Goal: Task Accomplishment & Management: Manage account settings

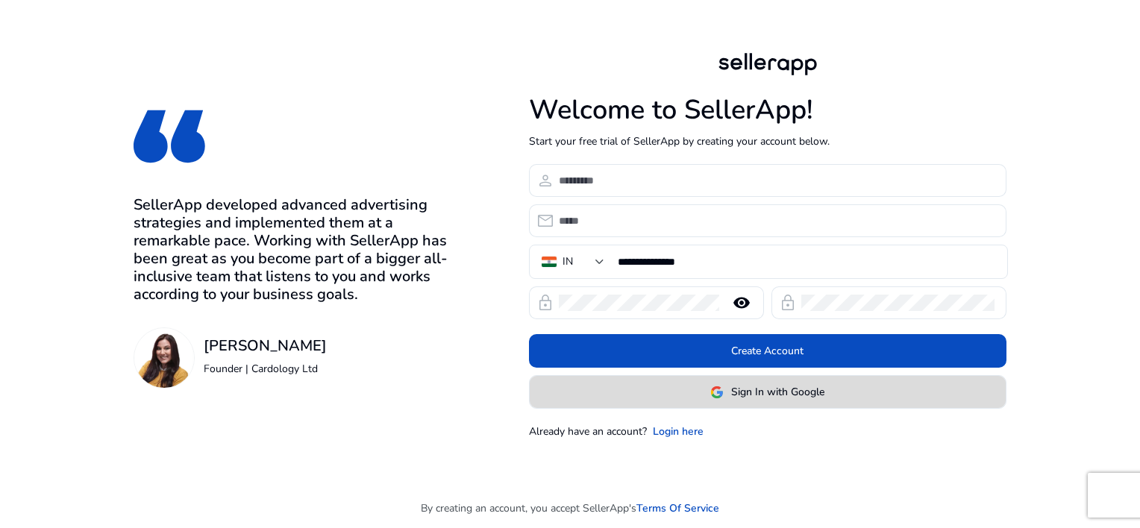
click at [734, 379] on span at bounding box center [768, 393] width 476 height 36
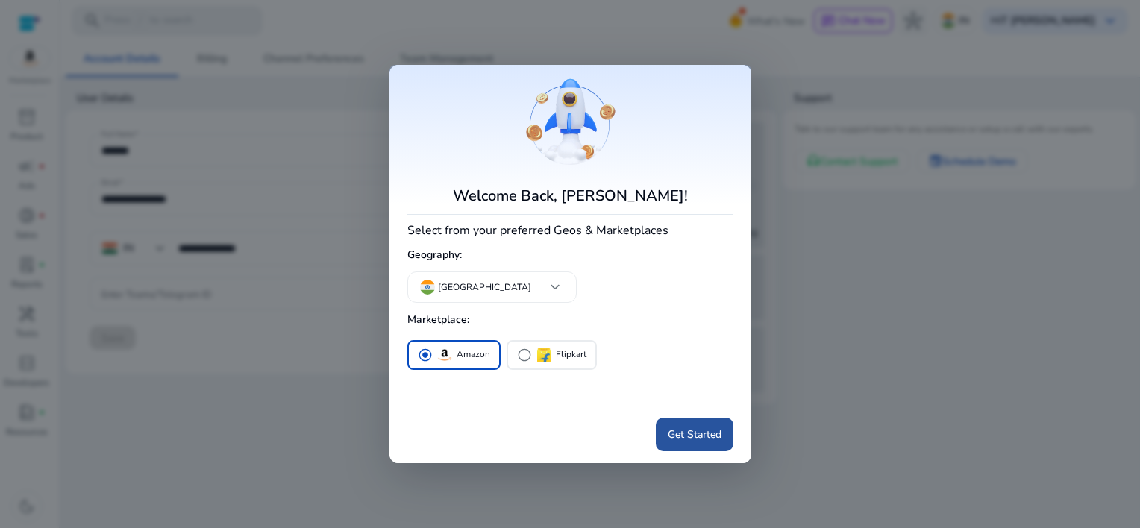
click at [695, 427] on span "Get Started" at bounding box center [695, 435] width 54 height 16
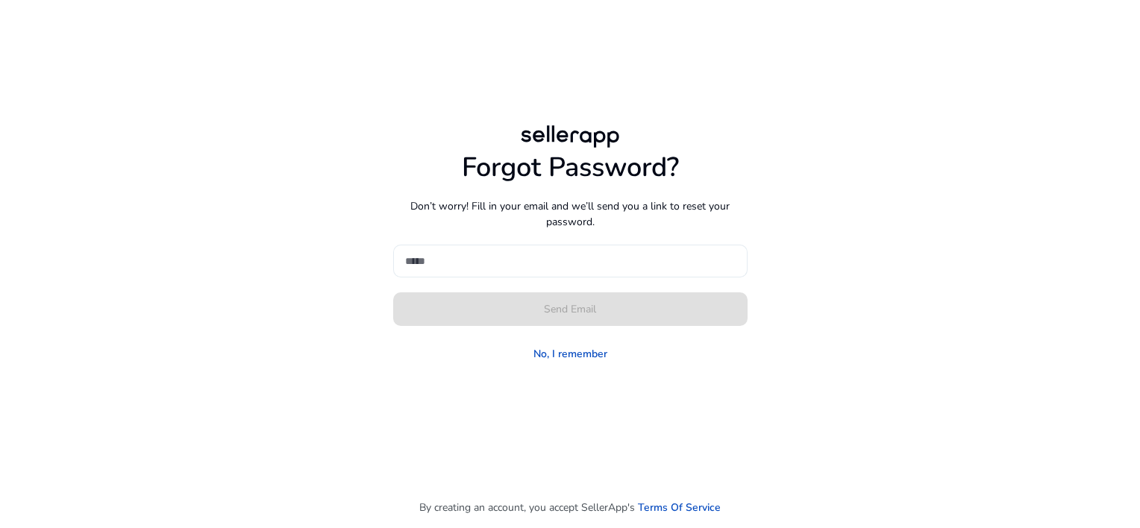
click at [512, 267] on input at bounding box center [570, 261] width 330 height 16
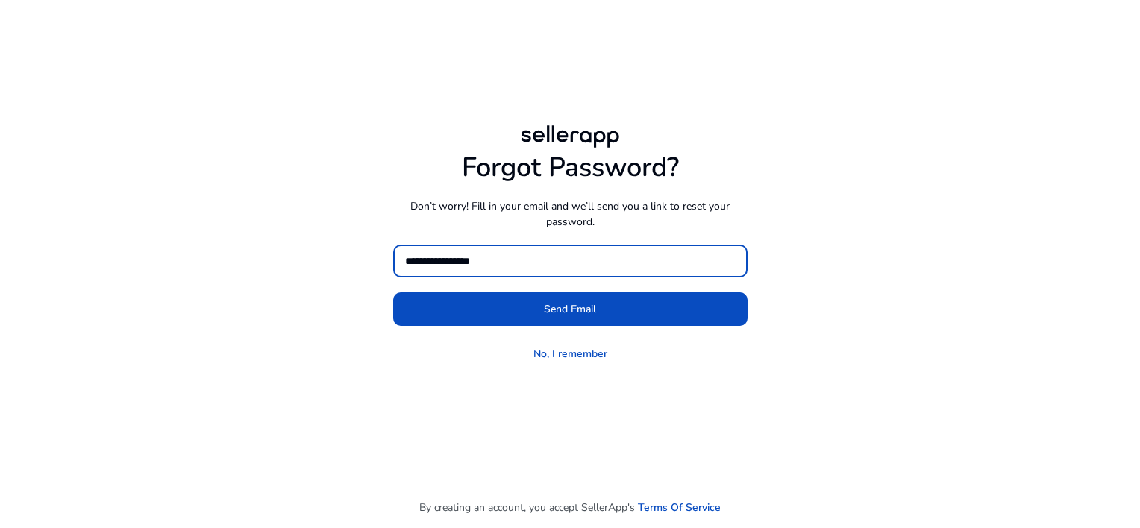
type input "**********"
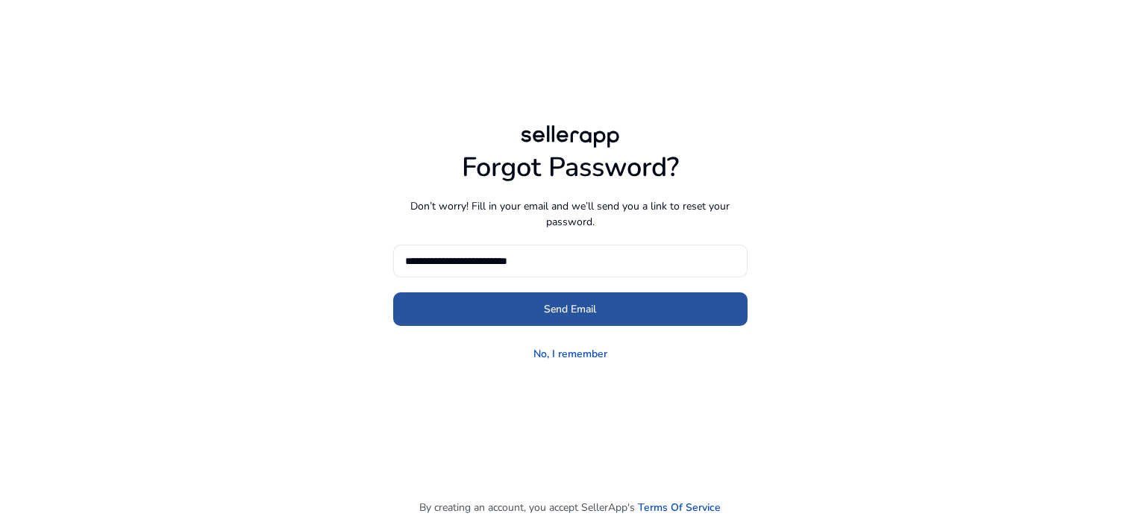
click at [481, 316] on span at bounding box center [570, 309] width 354 height 36
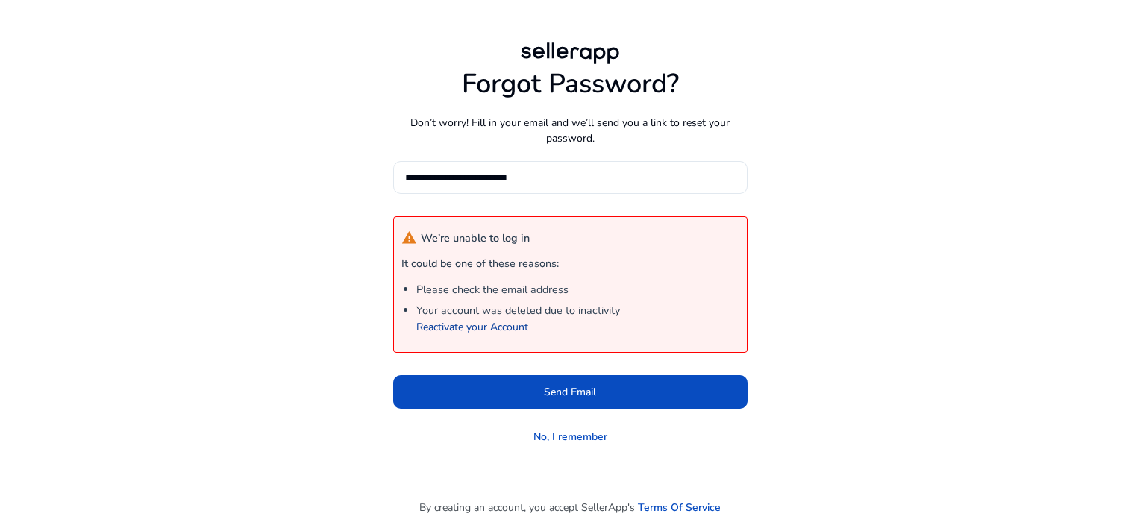
click at [482, 328] on link "Reactivate your Account" at bounding box center [472, 327] width 112 height 14
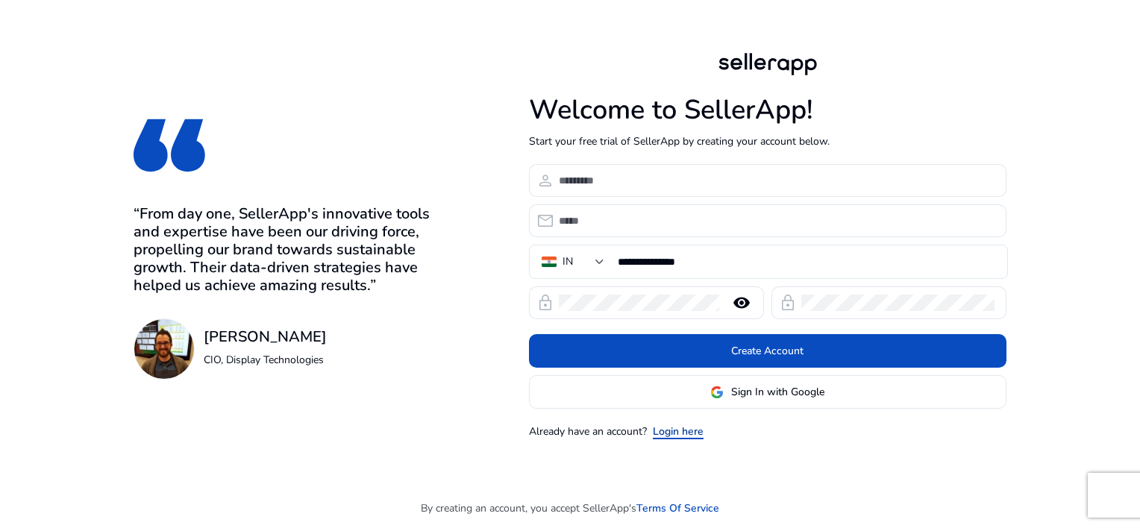
click at [671, 436] on link "Login here" at bounding box center [678, 432] width 51 height 16
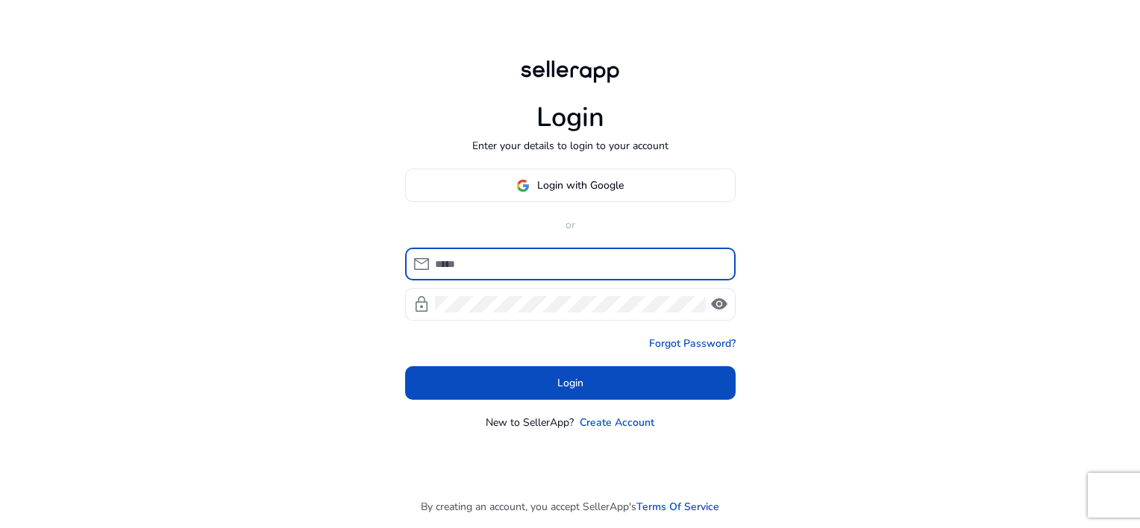
click at [540, 268] on input at bounding box center [579, 264] width 289 height 16
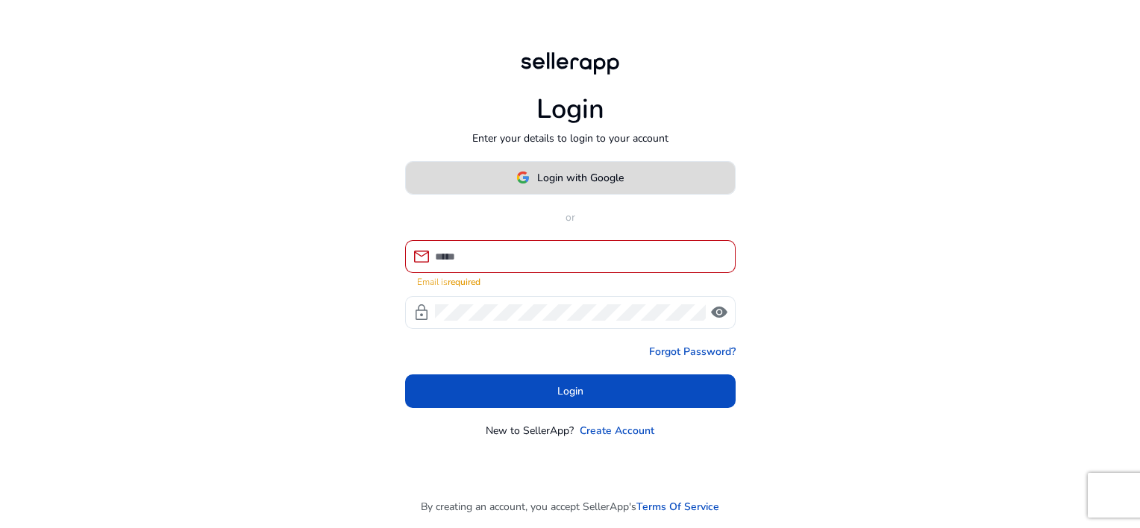
click at [561, 178] on span "Login with Google" at bounding box center [580, 178] width 87 height 16
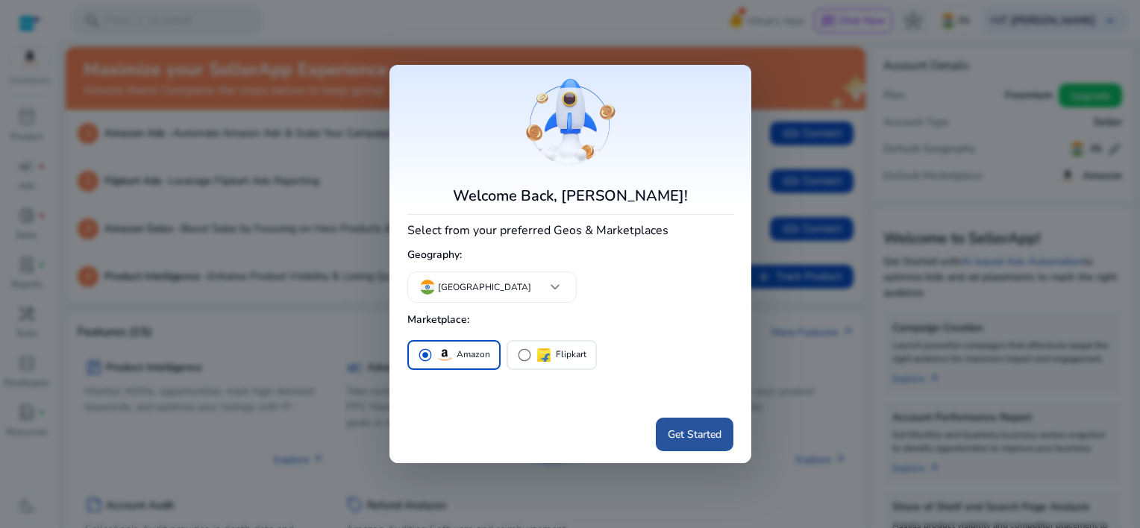
click at [677, 424] on span at bounding box center [695, 434] width 78 height 36
